Goal: Manage account settings

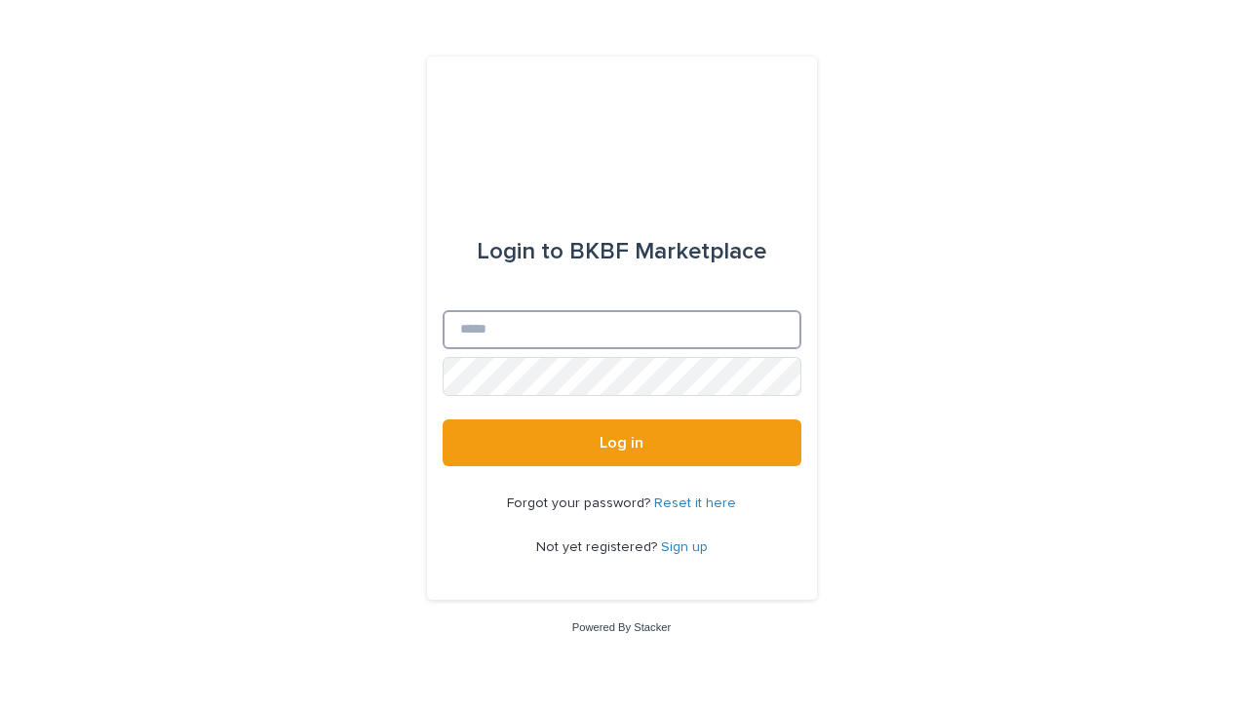
click at [655, 333] on input "Email" at bounding box center [622, 329] width 359 height 39
type input "**********"
click at [443, 419] on button "Log in" at bounding box center [622, 442] width 359 height 47
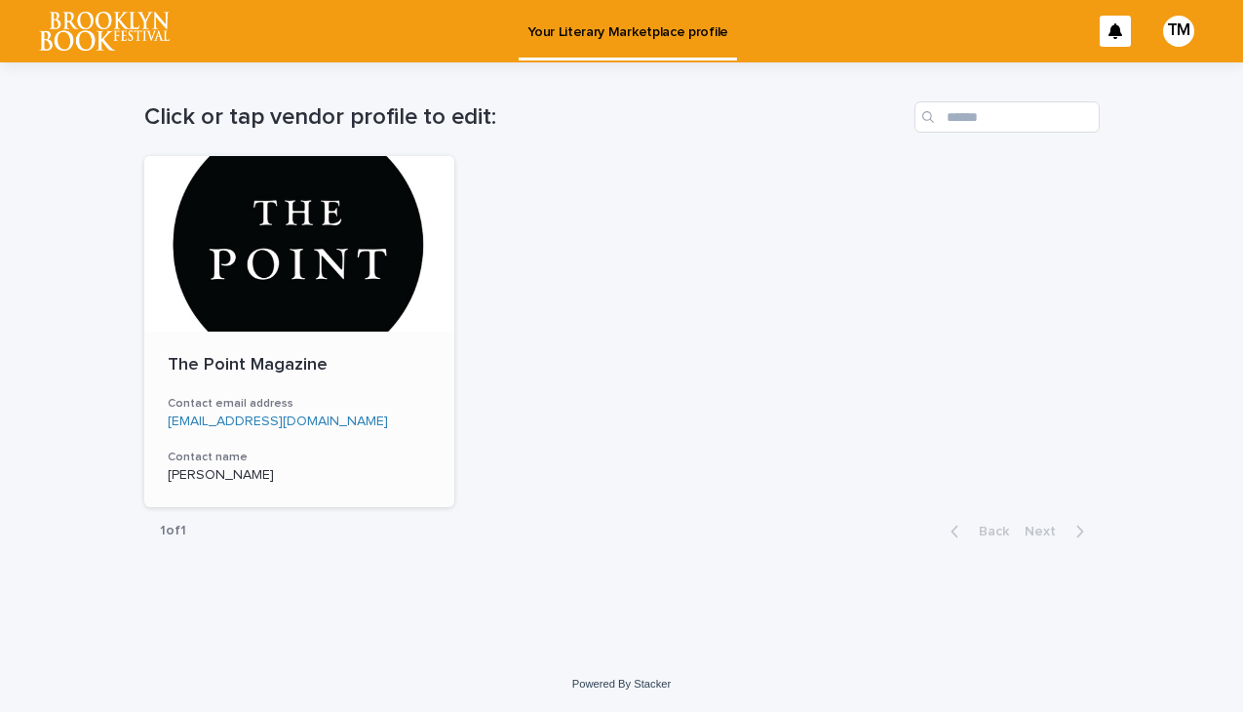
click at [239, 356] on p "The Point Magazine" at bounding box center [300, 365] width 264 height 21
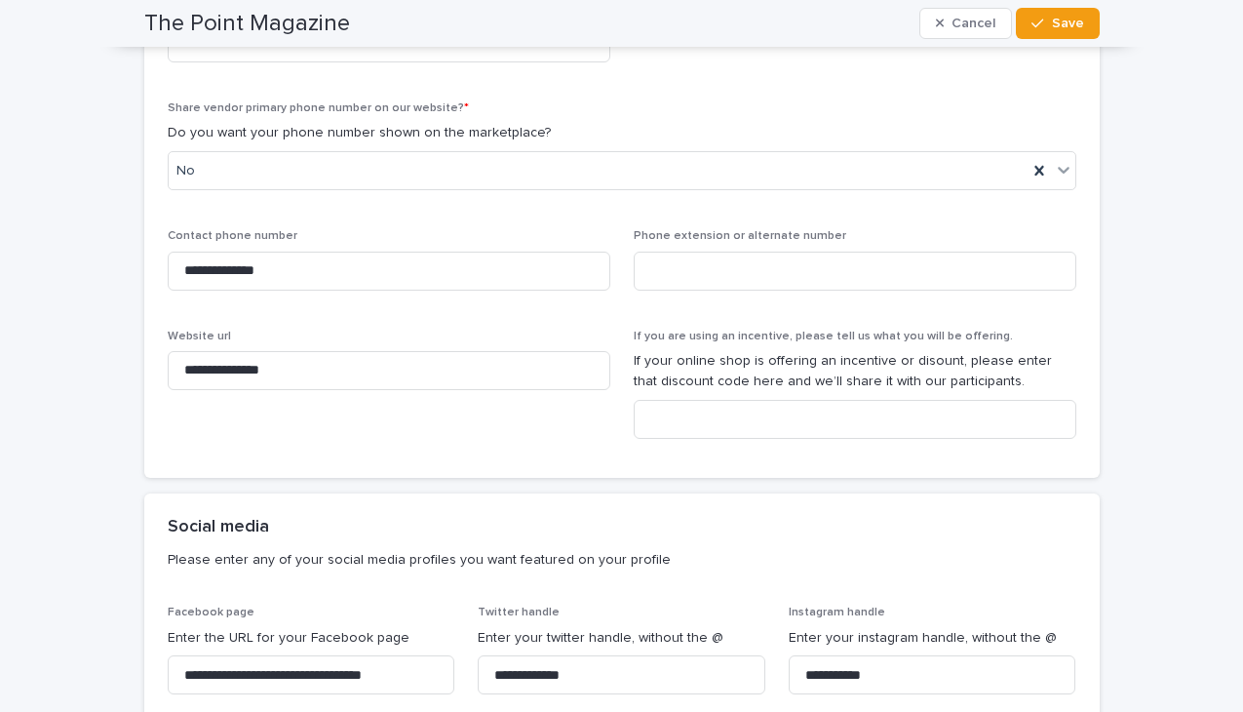
scroll to position [1131, 0]
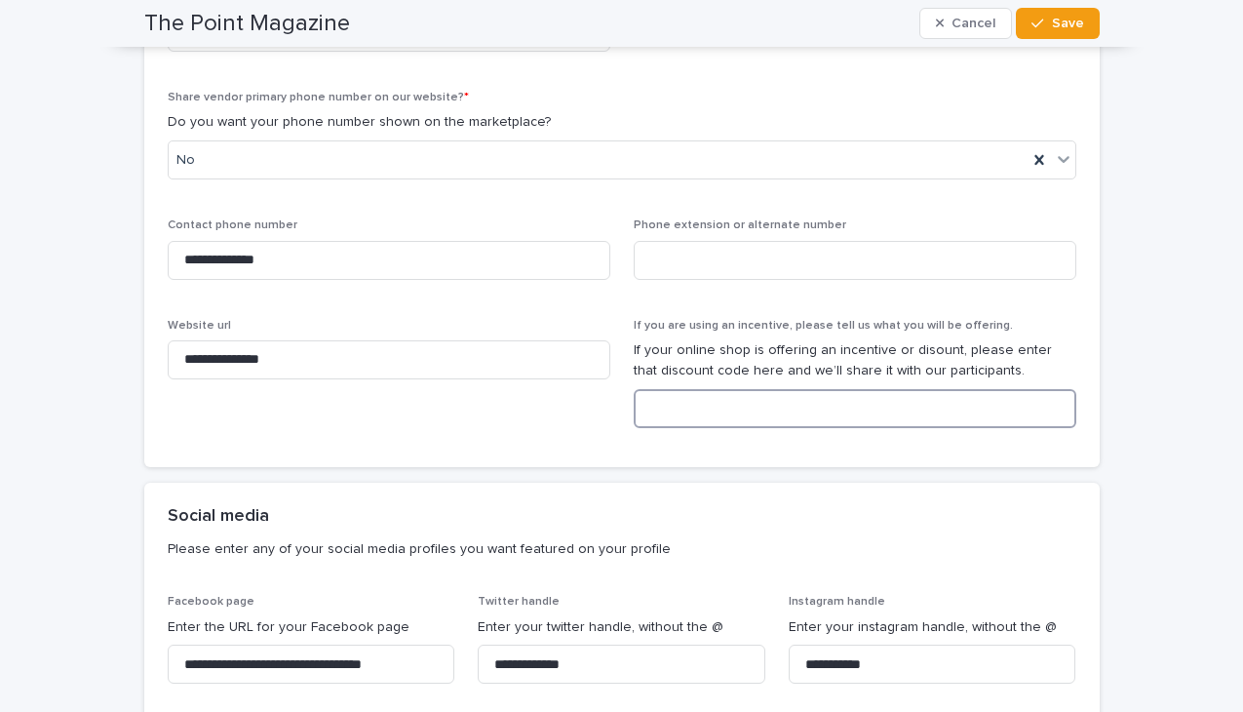
click at [674, 417] on input at bounding box center [855, 408] width 443 height 39
paste input
type input "******"
click at [747, 257] on input at bounding box center [855, 260] width 443 height 39
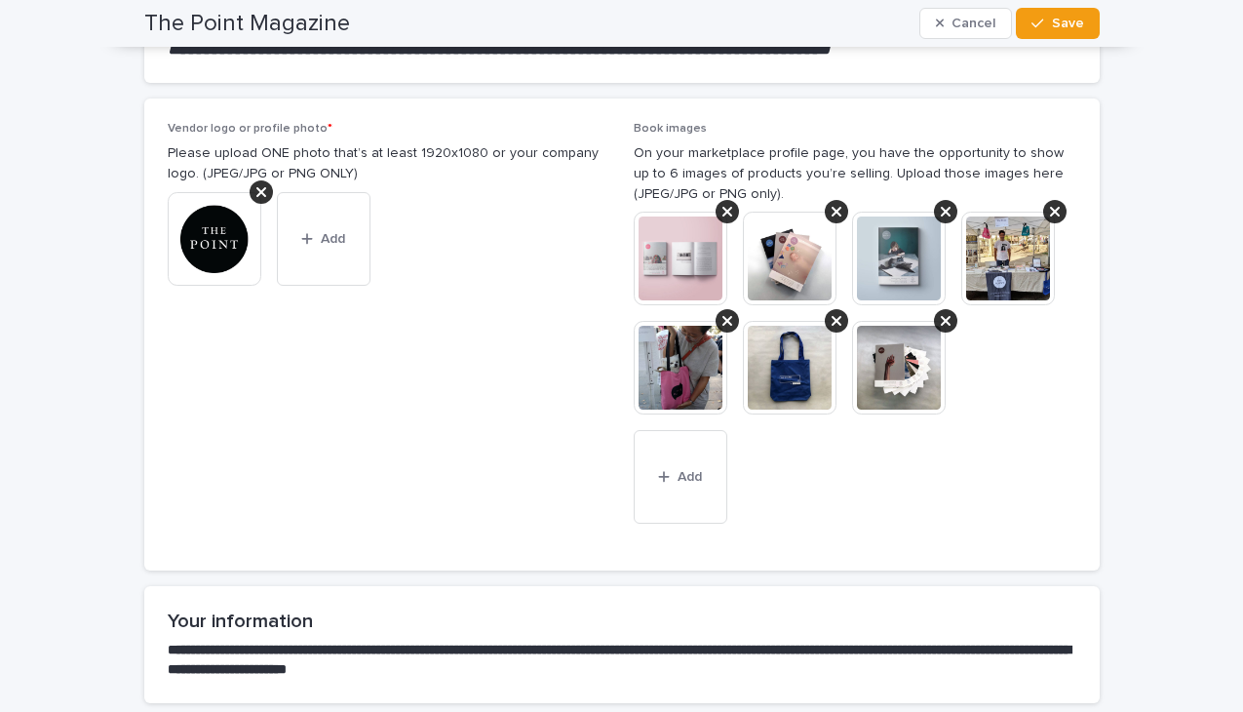
scroll to position [0, 0]
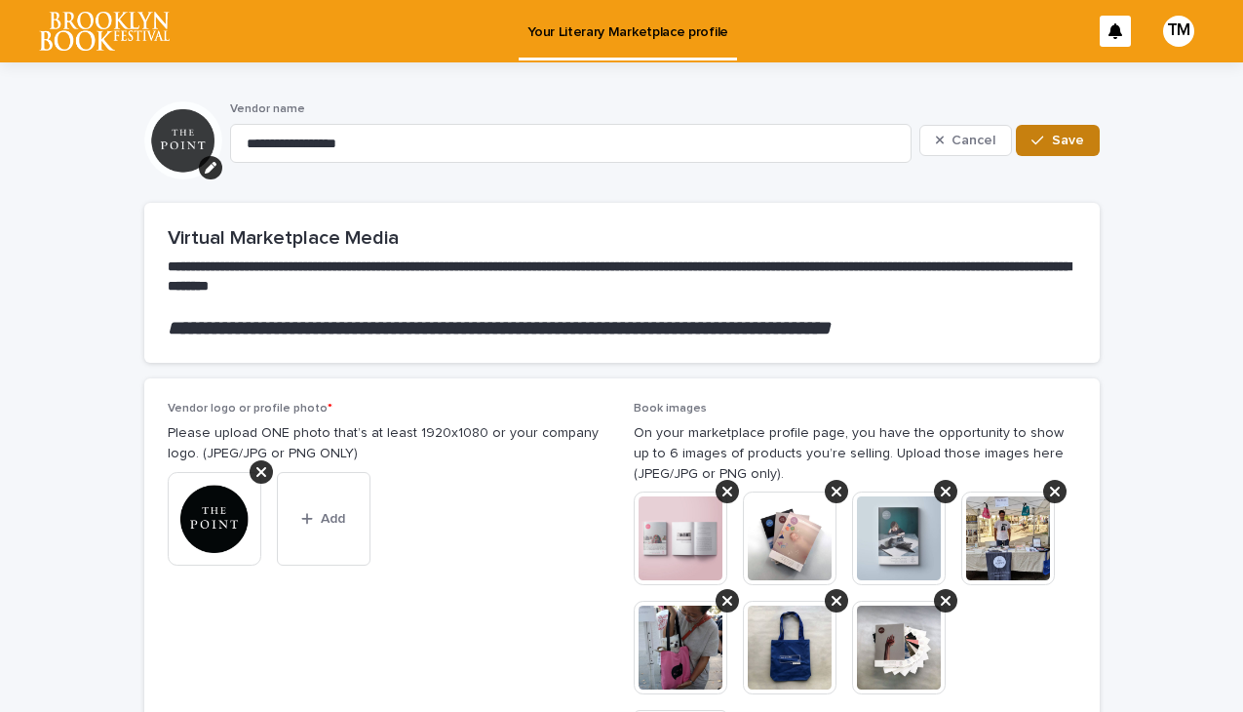
click at [1043, 141] on icon "button" at bounding box center [1037, 141] width 12 height 14
